Goal: Task Accomplishment & Management: Manage account settings

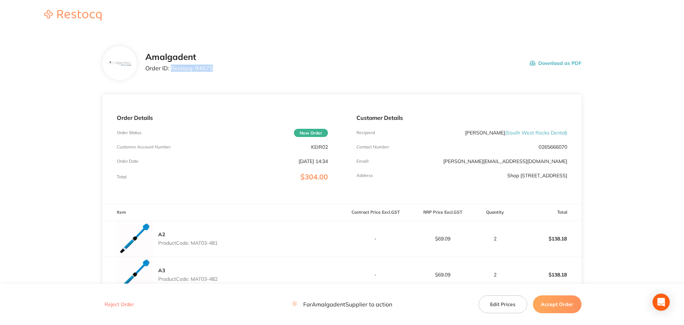
drag, startPoint x: 221, startPoint y: 69, endPoint x: 171, endPoint y: 68, distance: 49.3
click at [171, 68] on div "Amalgadent Order ID: Restocq- 94675 Download as PDF" at bounding box center [363, 63] width 436 height 22
copy p "Restocq- 94675"
click at [631, 119] on main "Amalgadent Order ID: Restocq- 94675 Download as PDF Order Details Order Status …" at bounding box center [342, 229] width 684 height 394
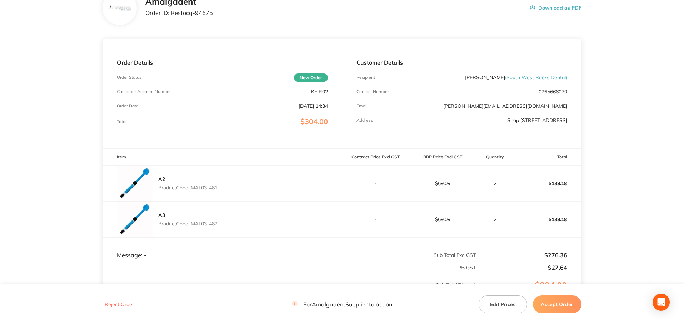
scroll to position [95, 0]
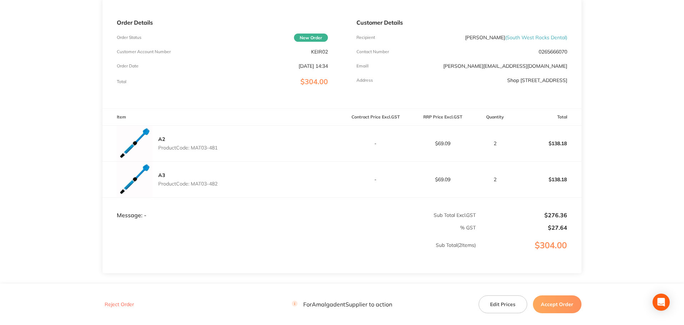
drag, startPoint x: 230, startPoint y: 148, endPoint x: 192, endPoint y: 146, distance: 37.5
click at [192, 146] on div "A2 Product Code: MAT03-481" at bounding box center [221, 144] width 239 height 36
copy p "MAT03-481"
click at [648, 171] on main "Amalgadent Order ID: Restocq- 94675 Download as PDF Order Details Order Status …" at bounding box center [342, 133] width 684 height 394
click at [668, 145] on main "Amalgadent Order ID: Restocq- 94675 Download as PDF Order Details Order Status …" at bounding box center [342, 133] width 684 height 394
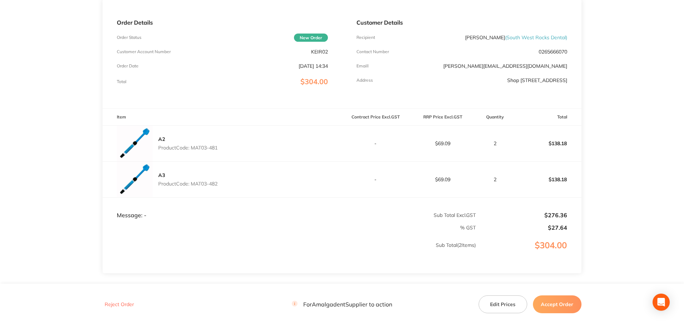
drag, startPoint x: 226, startPoint y: 185, endPoint x: 194, endPoint y: 184, distance: 32.5
click at [194, 184] on div "A3 Product Code: MAT03-482" at bounding box center [221, 180] width 239 height 36
copy p "MAT03-482"
click at [617, 159] on main "Amalgadent Order ID: Restocq- 94675 Download as PDF Order Details Order Status …" at bounding box center [342, 133] width 684 height 394
click at [78, 165] on main "Amalgadent Order ID: Restocq- 94675 Download as PDF Order Details Order Status …" at bounding box center [342, 133] width 684 height 394
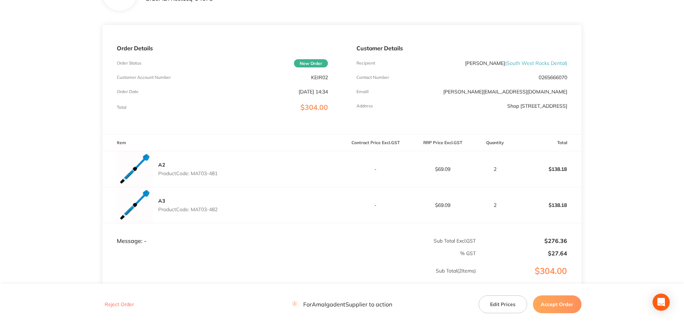
scroll to position [47, 0]
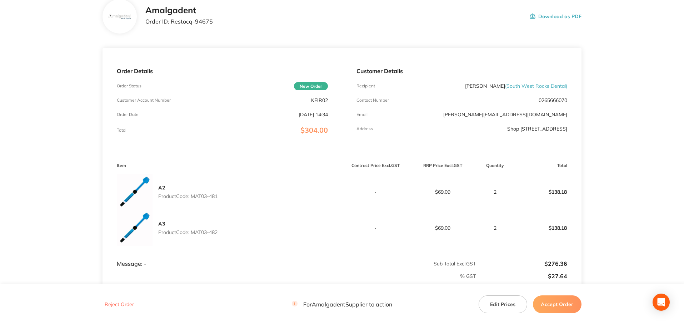
click at [61, 81] on main "Amalgadent Order ID: Restocq- 94675 Download as PDF Order Details Order Status …" at bounding box center [342, 182] width 684 height 394
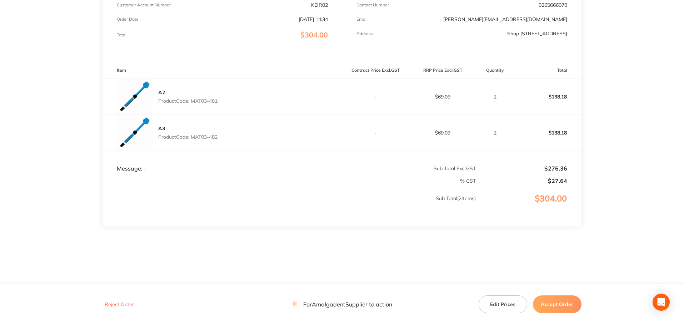
click at [610, 106] on main "Amalgadent Order ID: Restocq- 94675 Download as PDF Order Details Order Status …" at bounding box center [342, 87] width 684 height 394
click at [561, 306] on button "Accept Order" at bounding box center [557, 305] width 49 height 18
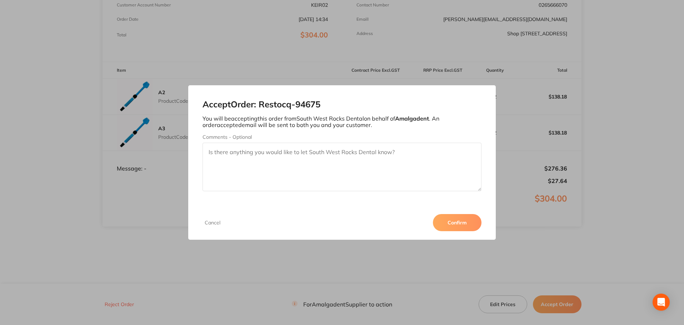
click at [467, 224] on button "Confirm" at bounding box center [457, 222] width 49 height 17
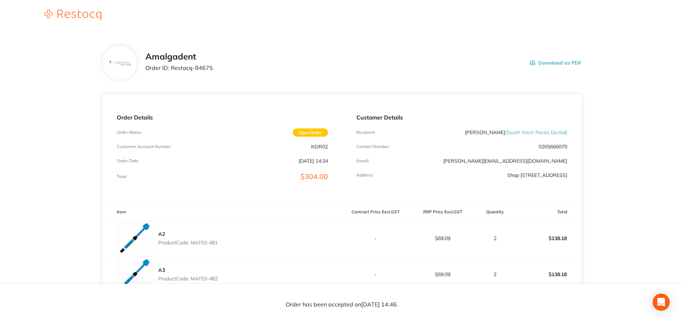
scroll to position [0, 0]
